Goal: Information Seeking & Learning: Understand process/instructions

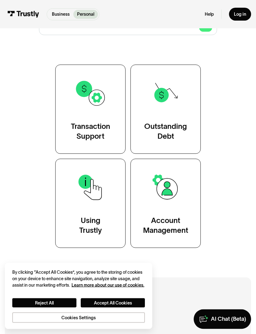
scroll to position [99, 0]
click at [79, 126] on div "Transaction Support" at bounding box center [90, 131] width 39 height 20
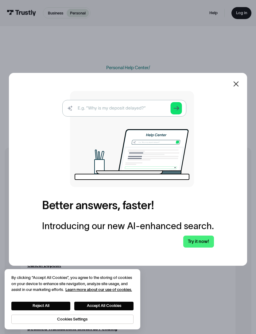
click at [233, 88] on icon at bounding box center [236, 83] width 7 height 7
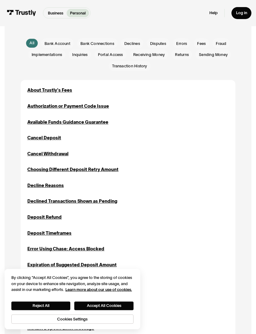
scroll to position [130, 0]
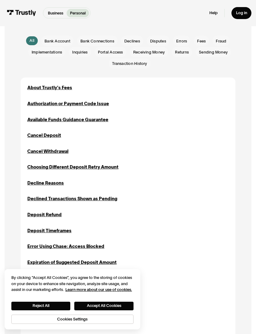
click at [49, 215] on div "Deposit Refund" at bounding box center [44, 214] width 34 height 7
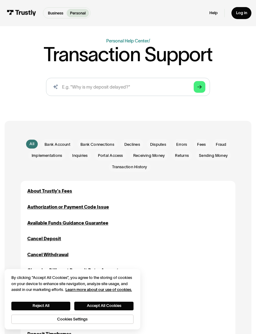
scroll to position [0, 0]
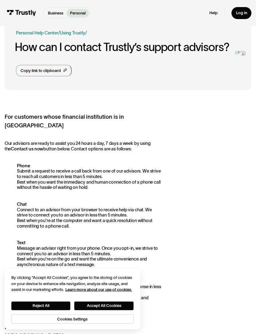
scroll to position [33, 0]
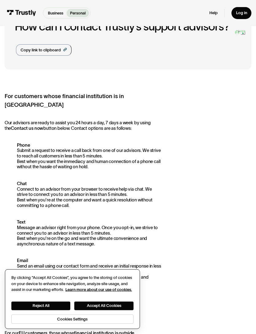
click at [38, 310] on button "Reject All" at bounding box center [40, 306] width 59 height 9
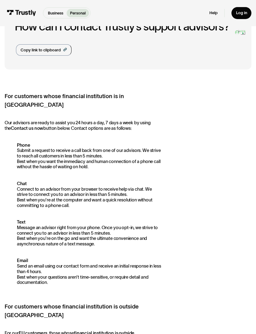
scroll to position [57, 0]
